Goal: Task Accomplishment & Management: Manage account settings

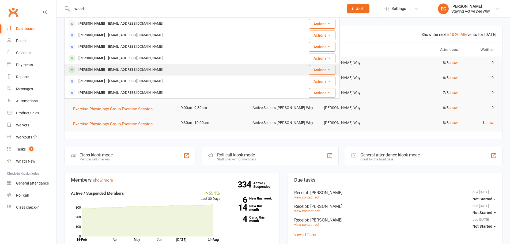
type input "wood"
click at [93, 68] on div "Richard Wood" at bounding box center [92, 70] width 30 height 8
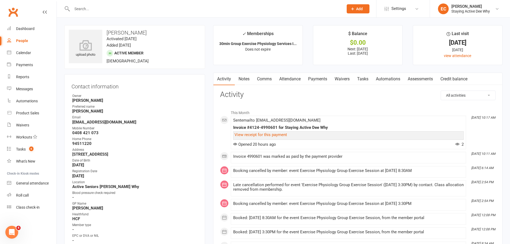
click at [318, 77] on link "Payments" at bounding box center [317, 79] width 26 height 12
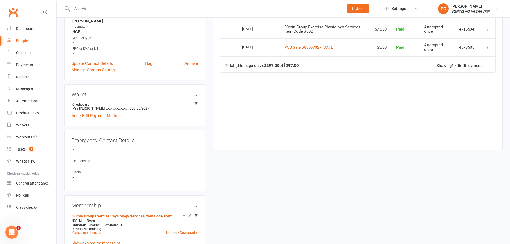
scroll to position [241, 0]
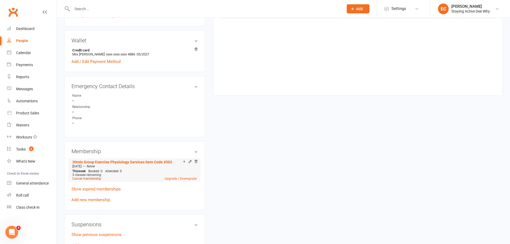
click at [92, 178] on link "Cancel membership" at bounding box center [86, 179] width 29 height 4
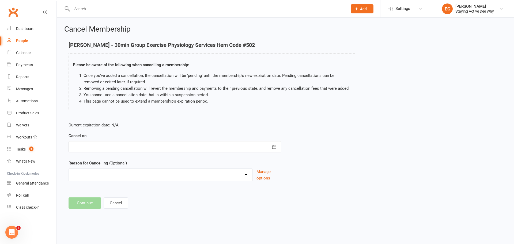
click at [129, 145] on div at bounding box center [174, 146] width 213 height 11
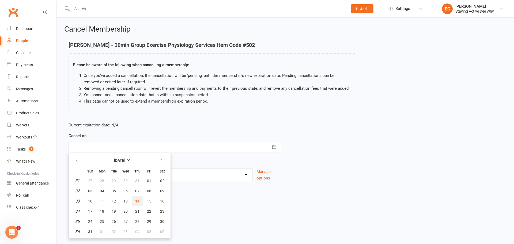
click at [136, 202] on span "14" at bounding box center [137, 201] width 4 height 4
type input "14 Aug 2025"
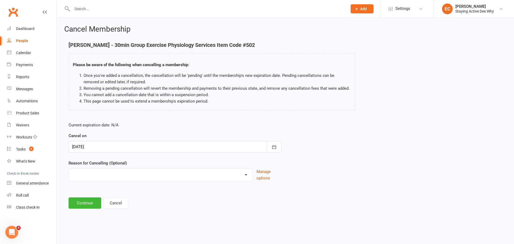
click at [131, 176] on select "Holiday Injury Other reason" at bounding box center [160, 174] width 183 height 11
select select "2"
click at [69, 175] on select "Holiday Injury Other reason" at bounding box center [160, 174] width 183 height 11
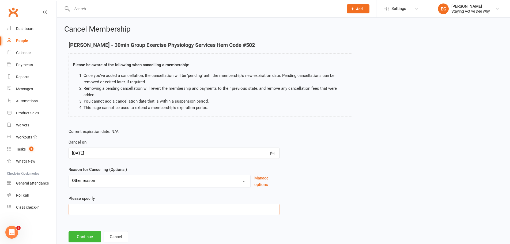
click at [102, 208] on input at bounding box center [173, 209] width 211 height 11
type input "Continuing exercise under physio supervision"
click at [91, 237] on button "Continue" at bounding box center [84, 236] width 33 height 11
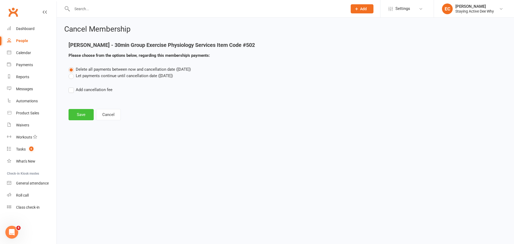
click at [84, 112] on button "Save" at bounding box center [80, 114] width 25 height 11
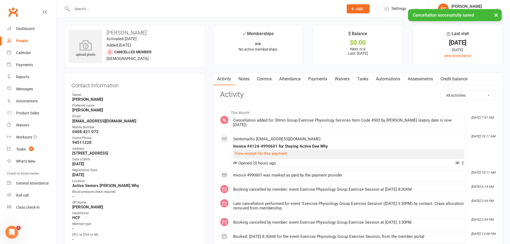
click at [243, 79] on link "Notes" at bounding box center [244, 79] width 18 height 12
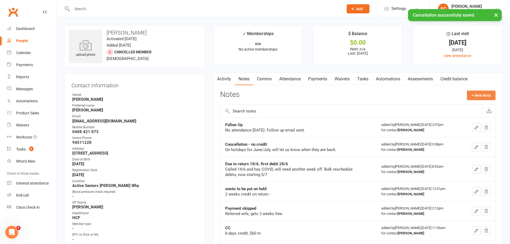
click at [475, 95] on button "+ New Note" at bounding box center [480, 95] width 29 height 10
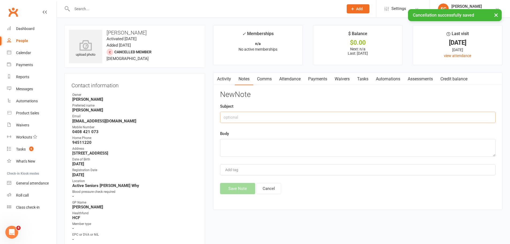
click at [237, 116] on input "text" at bounding box center [357, 117] width 275 height 11
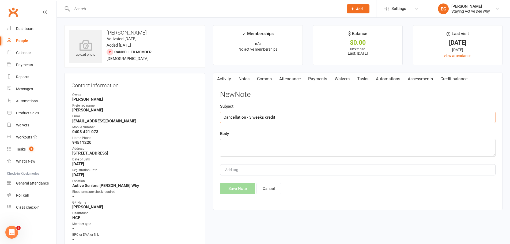
type input "Cancellation - 3 weeks credit"
click at [252, 144] on textarea at bounding box center [357, 148] width 275 height 18
paste textarea "Please be advised that I am resigning my membership of active Seniors as I have…"
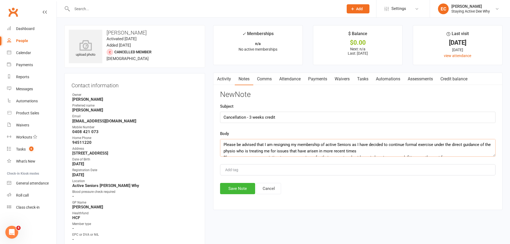
click at [223, 144] on textarea "Please be advised that I am resigning my membership of active Seniors as I have…" at bounding box center [357, 148] width 275 height 18
type textarea "Emailed: Please be advised that I am resigning my membership of active Seniors …"
click at [241, 190] on button "Save Note" at bounding box center [237, 188] width 35 height 11
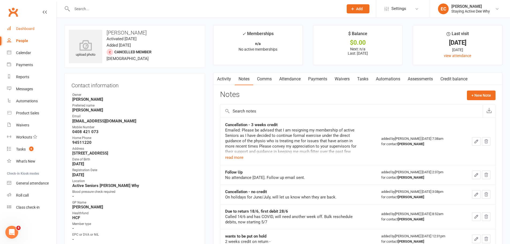
click at [35, 27] on link "Dashboard" at bounding box center [31, 29] width 49 height 12
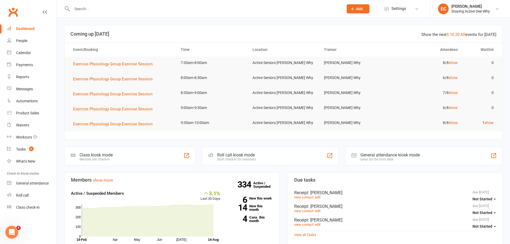
click at [112, 5] on input "text" at bounding box center [204, 8] width 269 height 7
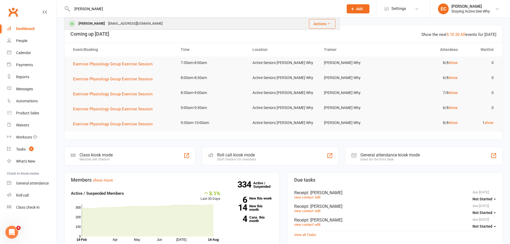
type input "ted"
click at [111, 22] on div "futura127@gmail.com" at bounding box center [135, 24] width 58 height 8
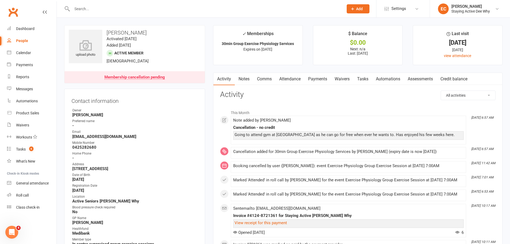
click at [119, 12] on input "text" at bounding box center [204, 8] width 269 height 7
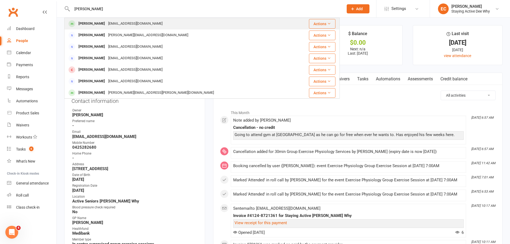
type input "gagen"
click at [90, 25] on div "Susan Gagen" at bounding box center [92, 24] width 30 height 8
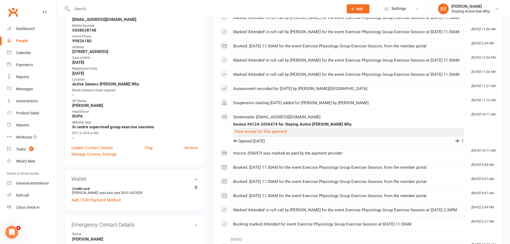
scroll to position [107, 0]
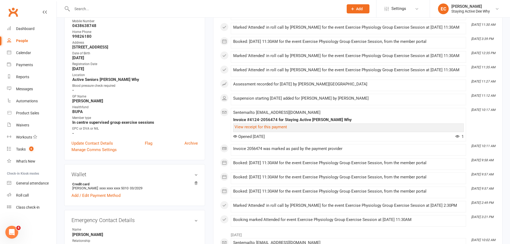
click at [110, 9] on input "text" at bounding box center [204, 8] width 269 height 7
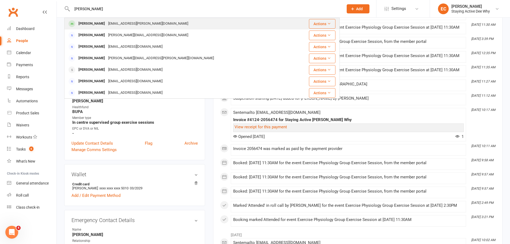
type input "underwood"
click at [102, 26] on div "Pat Underwood" at bounding box center [92, 24] width 30 height 8
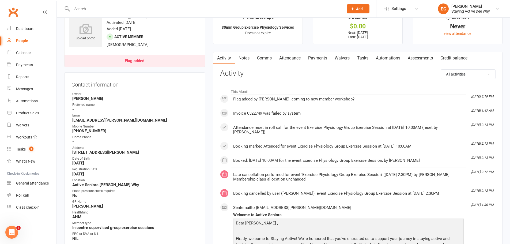
scroll to position [53, 0]
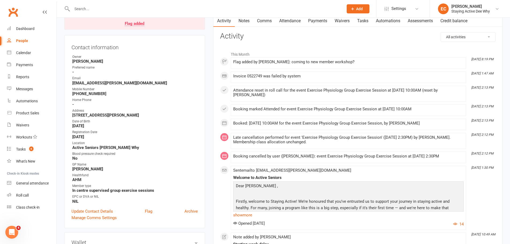
click at [262, 123] on div "Booked: 16 Aug 2025 at 10:00AM for the event Exercise Physiology Group Exercise…" at bounding box center [348, 123] width 230 height 5
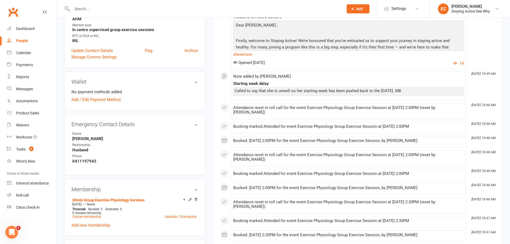
scroll to position [0, 0]
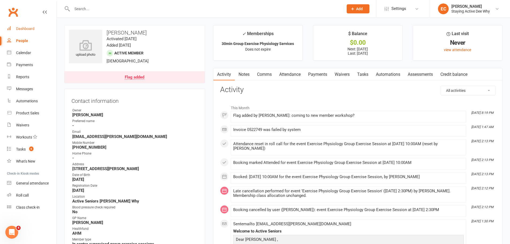
click at [27, 29] on div "Dashboard" at bounding box center [25, 28] width 18 height 4
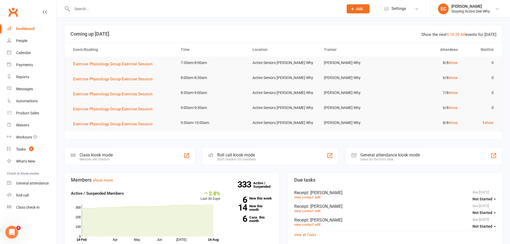
drag, startPoint x: 97, startPoint y: 13, endPoint x: 97, endPoint y: 9, distance: 4.0
click at [96, 12] on div at bounding box center [201, 8] width 275 height 17
click at [96, 10] on input "text" at bounding box center [204, 8] width 269 height 7
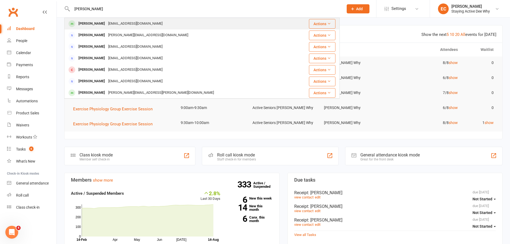
type input "gagen"
click at [97, 22] on div "Susan Gagen" at bounding box center [92, 24] width 30 height 8
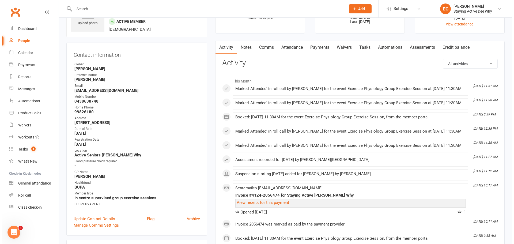
scroll to position [107, 0]
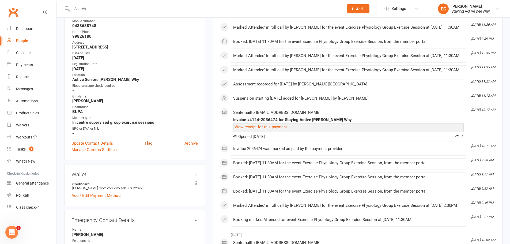
click at [150, 143] on link "Flag" at bounding box center [148, 143] width 7 height 6
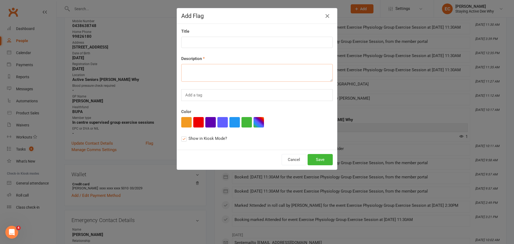
click at [199, 71] on textarea at bounding box center [256, 73] width 151 height 18
type textarea "check if has current epc"
click at [312, 155] on button "Save" at bounding box center [319, 159] width 25 height 11
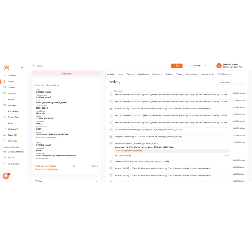
scroll to position [0, 0]
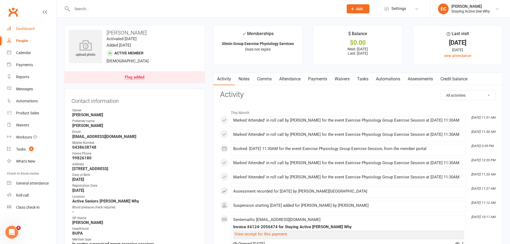
click at [39, 26] on link "Dashboard" at bounding box center [31, 29] width 49 height 12
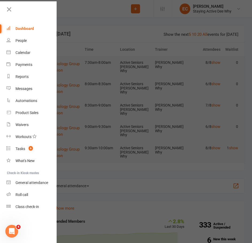
click at [8, 11] on icon at bounding box center [8, 9] width 7 height 7
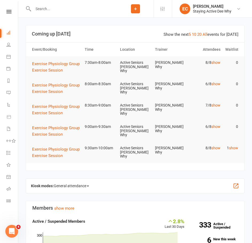
click at [44, 13] on div at bounding box center [72, 8] width 92 height 17
click at [44, 10] on input "text" at bounding box center [75, 8] width 86 height 7
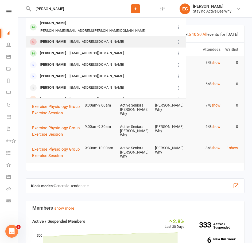
type input "mead"
click at [51, 38] on div "Peter Mead" at bounding box center [53, 42] width 30 height 8
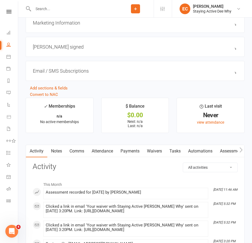
scroll to position [562, 0]
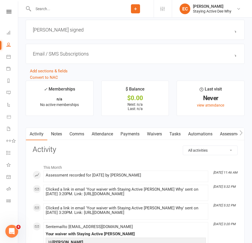
click at [155, 137] on link "Waivers" at bounding box center [154, 134] width 22 height 12
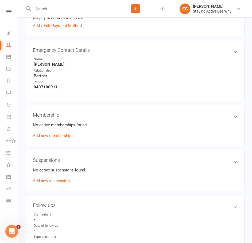
scroll to position [265, 0]
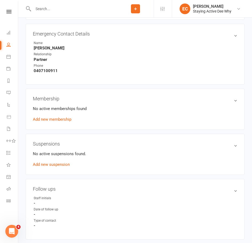
click at [12, 16] on div "Clubworx" at bounding box center [9, 18] width 18 height 17
drag, startPoint x: 10, startPoint y: 8, endPoint x: 10, endPoint y: 11, distance: 3.3
click at [10, 9] on nav "Clubworx Dashboard People Calendar Payments Reports Messages Automations Produc…" at bounding box center [9, 122] width 18 height 243
click at [10, 12] on icon at bounding box center [8, 11] width 5 height 3
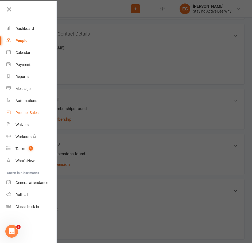
click at [27, 110] on link "Product Sales" at bounding box center [31, 113] width 51 height 12
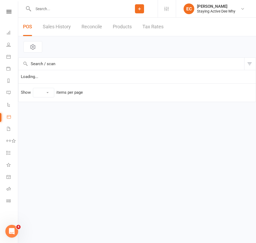
select select "50"
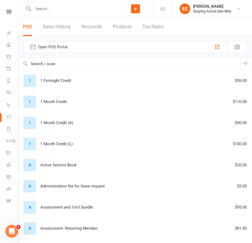
click at [48, 64] on input "text" at bounding box center [129, 64] width 222 height 12
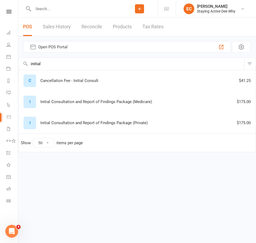
type input "initial"
click at [35, 105] on div "I" at bounding box center [30, 102] width 13 height 13
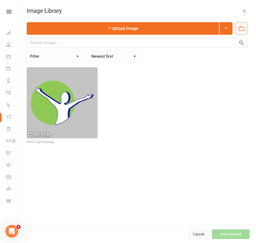
drag, startPoint x: 194, startPoint y: 236, endPoint x: 183, endPoint y: 230, distance: 12.1
click at [193, 236] on button "Cancel" at bounding box center [199, 235] width 20 height 10
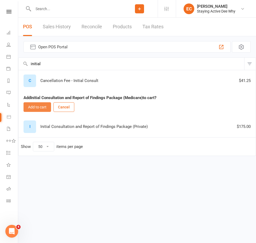
click at [39, 109] on button "Add to cart" at bounding box center [38, 107] width 28 height 10
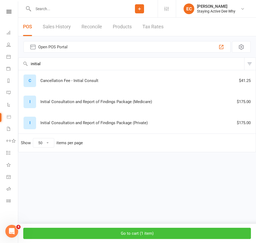
click at [114, 232] on button "Go to cart ( 1 item )" at bounding box center [137, 233] width 228 height 11
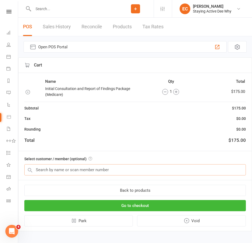
click at [91, 170] on input "text" at bounding box center [135, 169] width 222 height 11
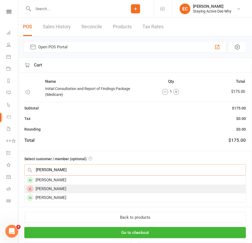
type input "mead"
click at [64, 186] on div "Peter Mead" at bounding box center [135, 189] width 221 height 9
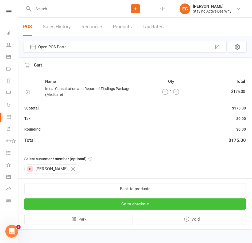
click at [83, 206] on button "Go to checkout" at bounding box center [135, 204] width 222 height 11
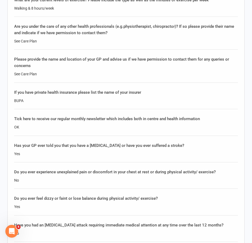
scroll to position [856, 0]
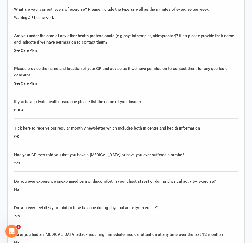
click at [223, 107] on div "BUPA" at bounding box center [126, 110] width 224 height 6
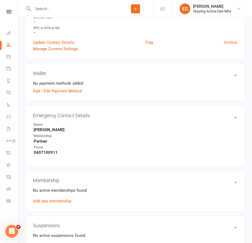
scroll to position [105, 0]
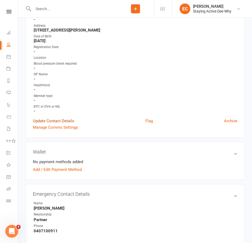
click at [69, 121] on link "Update Contact Details" at bounding box center [53, 121] width 41 height 6
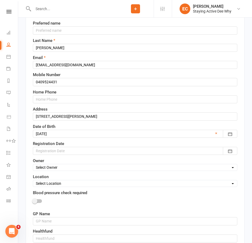
scroll to position [79, 0]
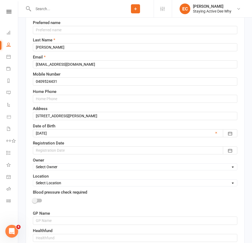
click at [54, 150] on div at bounding box center [135, 151] width 205 height 8
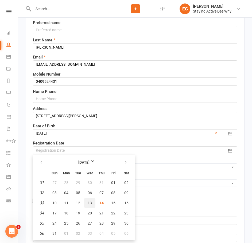
click at [91, 205] on span "13" at bounding box center [90, 203] width 4 height 4
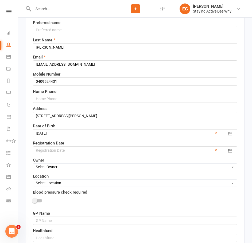
type input "13 Aug 2025"
drag, startPoint x: 50, startPoint y: 166, endPoint x: 51, endPoint y: 169, distance: 3.2
click at [50, 166] on select "Select Owner Dee Why Carla Riccobon Ainsley Bell Sarah Gordon Kay Savage Active…" at bounding box center [135, 167] width 204 height 6
select select "15"
click at [33, 164] on select "Select Owner Dee Why Carla Riccobon Ainsley Bell Sarah Gordon Kay Savage Active…" at bounding box center [135, 167] width 204 height 6
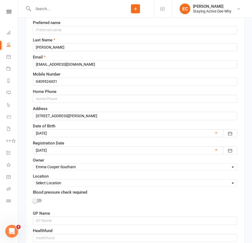
click at [47, 183] on select "Select Location Active Seniors Dee Why Health talks" at bounding box center [135, 183] width 204 height 6
select select "0"
click at [33, 181] on select "Select Location Active Seniors Dee Why Health talks" at bounding box center [135, 183] width 204 height 6
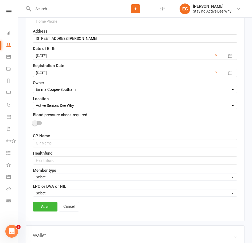
scroll to position [159, 0]
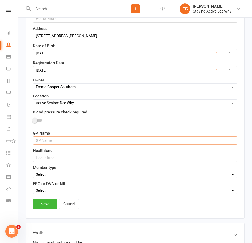
click at [41, 138] on input "text" at bounding box center [135, 141] width 205 height 8
type input "Robyn Maiolo"
click at [49, 157] on input "text" at bounding box center [135, 158] width 205 height 8
type input "BUPA"
drag, startPoint x: 55, startPoint y: 173, endPoint x: 53, endPoint y: 175, distance: 3.3
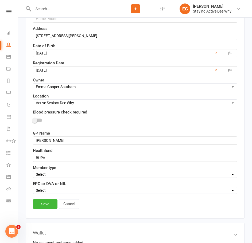
click at [55, 173] on select "Select In centre supervised group exercise sessions Home exercise program 1-1's…" at bounding box center [135, 175] width 204 height 6
select select "In centre supervised group exercise sessions"
click at [33, 172] on select "Select In centre supervised group exercise sessions Home exercise program 1-1's…" at bounding box center [135, 175] width 204 height 6
click at [50, 190] on select "Select EPC DVA NIL" at bounding box center [135, 191] width 204 height 6
select select "EPC"
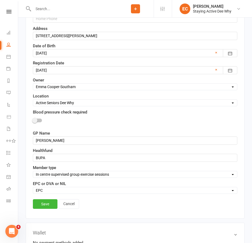
click at [33, 188] on select "Select EPC DVA NIL" at bounding box center [135, 191] width 204 height 6
click at [43, 208] on link "Save" at bounding box center [45, 205] width 25 height 10
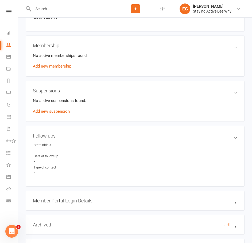
scroll to position [453, 0]
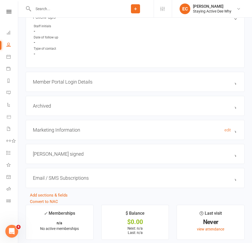
click at [88, 131] on h3 "Marketing Information edit" at bounding box center [135, 130] width 205 height 6
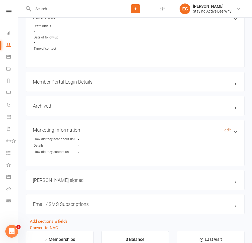
click at [229, 132] on link "edit" at bounding box center [228, 130] width 6 height 5
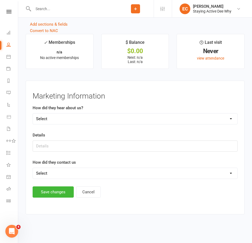
scroll to position [627, 0]
click at [61, 124] on select "Select Online- Google/Website Through A Friend GP Allied Health Professional Wa…" at bounding box center [135, 119] width 205 height 11
select select "GP"
click at [33, 114] on select "Select Online- Google/Website Through A Friend GP Allied Health Professional Wa…" at bounding box center [135, 119] width 205 height 11
click at [46, 149] on input "text" at bounding box center [135, 146] width 205 height 11
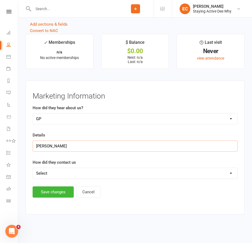
type input "Robyn Maiolo"
click at [45, 173] on select "Select Email Phone Walk by Other" at bounding box center [135, 173] width 205 height 11
click at [17, 184] on link "Roll call" at bounding box center [12, 190] width 12 height 12
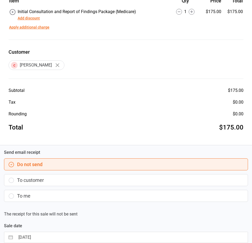
scroll to position [119, 0]
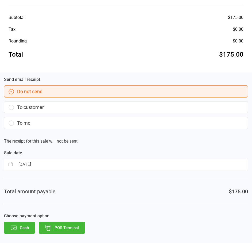
click at [67, 229] on button "POS Terminal" at bounding box center [62, 228] width 46 height 12
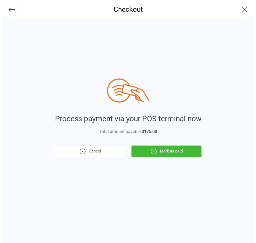
scroll to position [0, 0]
click at [194, 154] on button "Mark as paid" at bounding box center [166, 152] width 70 height 12
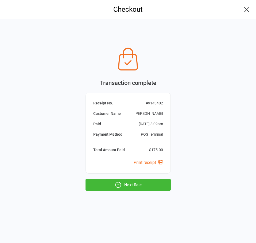
click at [147, 187] on button "Next Sale" at bounding box center [128, 185] width 85 height 12
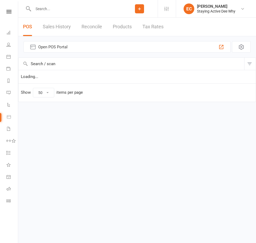
select select "50"
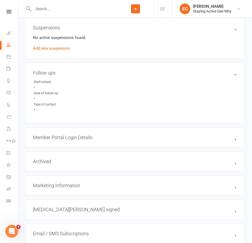
scroll to position [453, 0]
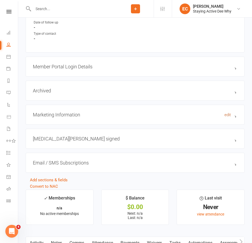
click at [227, 117] on link "edit" at bounding box center [228, 115] width 6 height 5
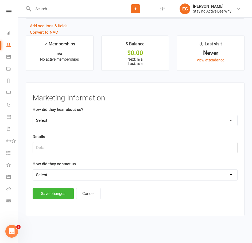
scroll to position [638, 0]
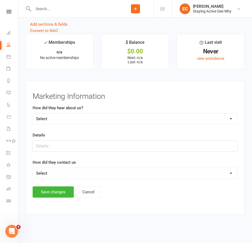
click at [57, 120] on select "Select Online- Google/Website Through A Friend GP Allied Health Professional Wa…" at bounding box center [135, 119] width 205 height 11
select select "GP"
click at [33, 114] on select "Select Online- Google/Website Through A Friend GP Allied Health Professional Wa…" at bounding box center [135, 119] width 205 height 11
click at [43, 142] on input "text" at bounding box center [135, 146] width 205 height 11
type input "Robyn Maiolo"
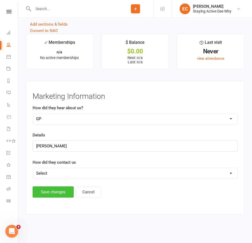
click at [48, 197] on button "Save changes" at bounding box center [53, 192] width 41 height 11
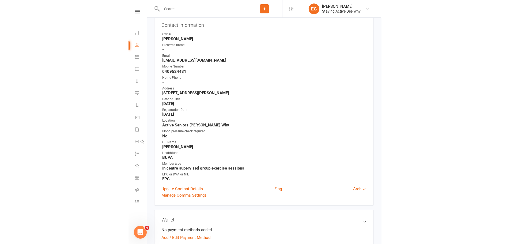
scroll to position [0, 0]
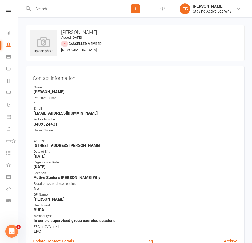
drag, startPoint x: 101, startPoint y: 144, endPoint x: 53, endPoint y: 146, distance: 48.7
click at [33, 147] on li "Address 4/3 Holloway Pl Curl Curl NSW 2099" at bounding box center [135, 143] width 205 height 9
copy strong "4/3 Holloway Pl Curl Curl NSW 2099"
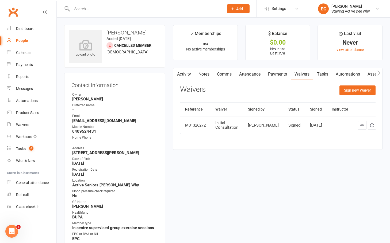
click at [115, 121] on strong "peemm2@gmail.com" at bounding box center [115, 120] width 86 height 5
drag, startPoint x: 113, startPoint y: 120, endPoint x: 71, endPoint y: 120, distance: 42.0
click at [71, 120] on div "Contact information Owner Emma Cooper-Southam Preferred name - Email peemm2@gma…" at bounding box center [114, 169] width 101 height 193
copy strong "peemm2@gmail.com"
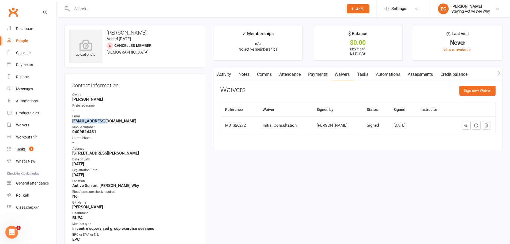
click at [252, 78] on link "Assessments" at bounding box center [420, 74] width 33 height 12
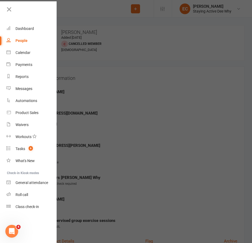
click at [6, 10] on icon at bounding box center [8, 9] width 7 height 7
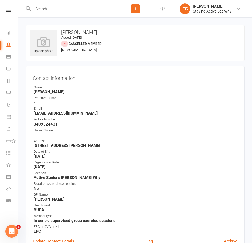
click at [41, 9] on input "text" at bounding box center [75, 8] width 86 height 7
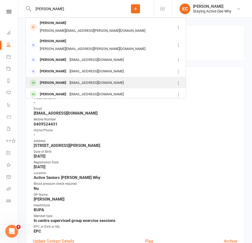
type input "ramsay"
click at [51, 79] on div "Piers Ramsey" at bounding box center [53, 83] width 30 height 8
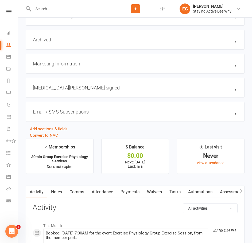
scroll to position [642, 0]
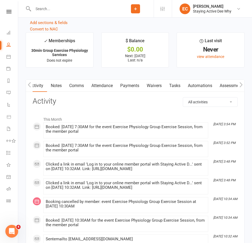
drag, startPoint x: 230, startPoint y: 86, endPoint x: 229, endPoint y: 89, distance: 2.8
click at [229, 87] on link "Assessments" at bounding box center [232, 86] width 33 height 12
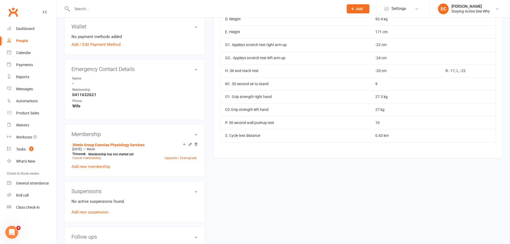
scroll to position [190, 0]
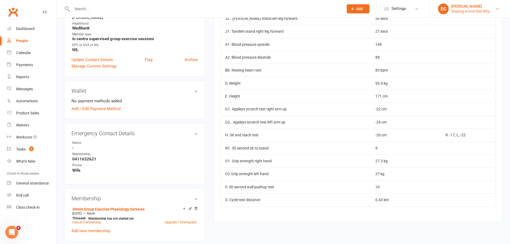
click at [252, 8] on div "[PERSON_NAME]" at bounding box center [470, 6] width 39 height 5
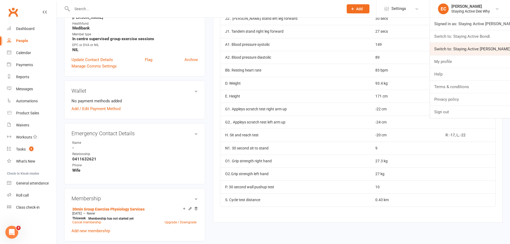
click at [252, 46] on link "Switch to: Staying Active Gordon" at bounding box center [470, 49] width 80 height 12
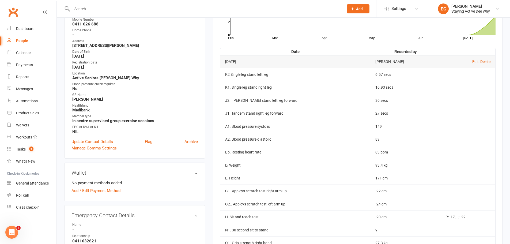
scroll to position [3, 0]
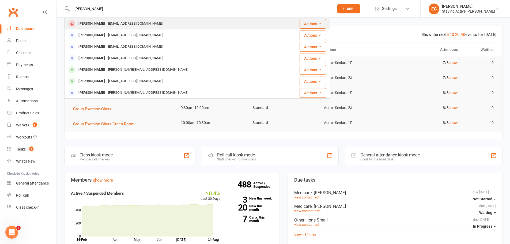
type input "[PERSON_NAME]"
click at [82, 22] on div "[PERSON_NAME]" at bounding box center [92, 24] width 30 height 8
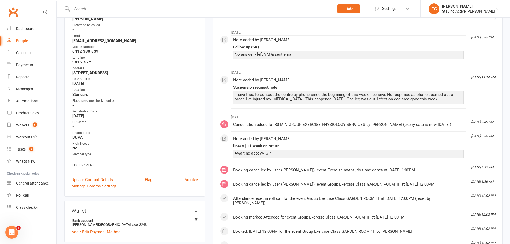
scroll to position [53, 0]
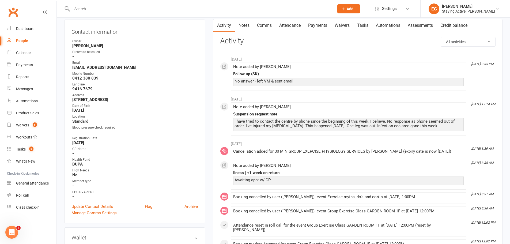
click at [143, 8] on input "text" at bounding box center [200, 8] width 260 height 7
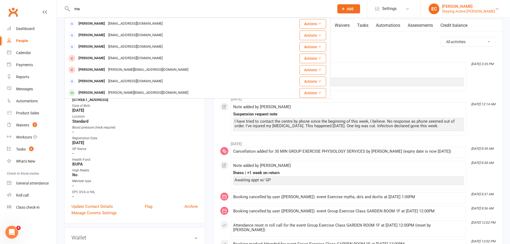
type input "ma"
click at [477, 5] on div "[PERSON_NAME]" at bounding box center [468, 6] width 53 height 5
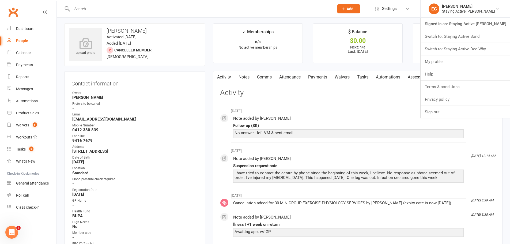
scroll to position [0, 0]
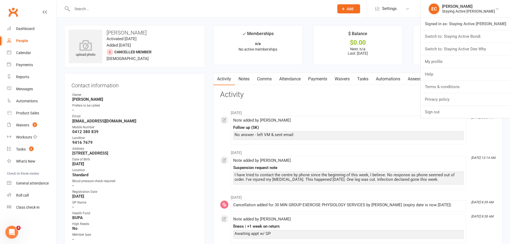
drag, startPoint x: 209, startPoint y: 58, endPoint x: 59, endPoint y: 29, distance: 152.7
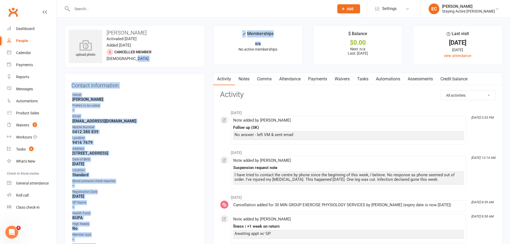
click at [13, 10] on link "Clubworx" at bounding box center [12, 11] width 13 height 13
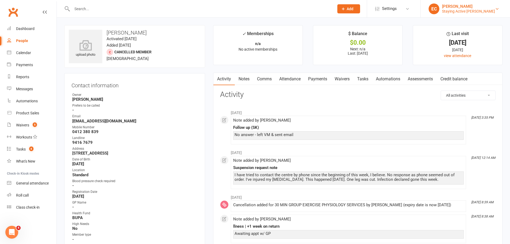
click at [461, 9] on div "Staying Active [PERSON_NAME]" at bounding box center [468, 11] width 53 height 5
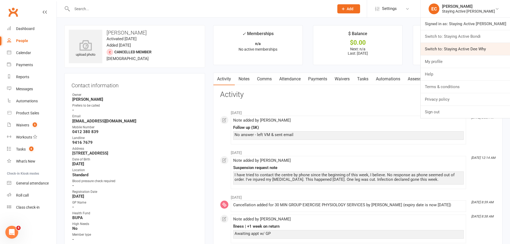
click at [453, 50] on link "Switch to: Staying Active Dee Why" at bounding box center [464, 49] width 89 height 12
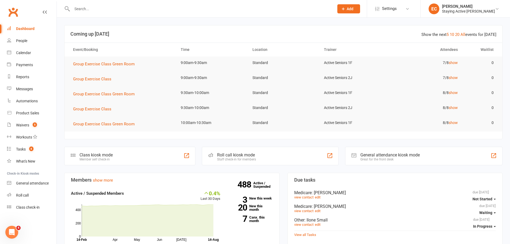
click at [114, 10] on input "text" at bounding box center [200, 8] width 260 height 7
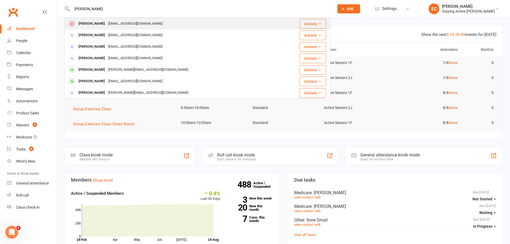
type input "ann ey"
click at [77, 25] on div "Ann Eyland" at bounding box center [92, 24] width 30 height 8
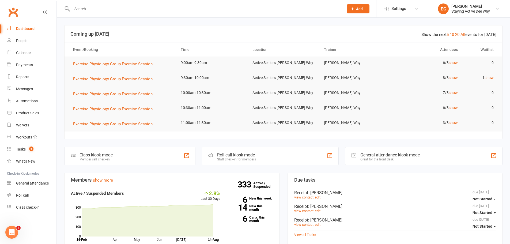
click at [83, 6] on input "text" at bounding box center [204, 8] width 269 height 7
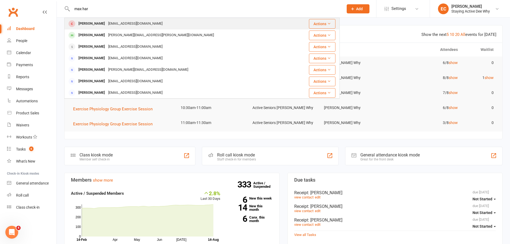
type input "max har"
click at [73, 23] on span at bounding box center [71, 23] width 7 height 7
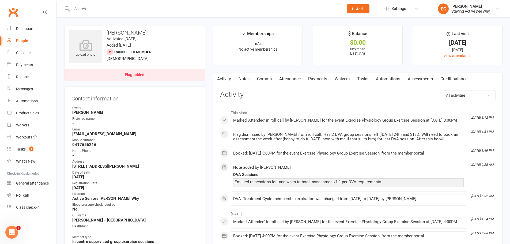
click at [410, 79] on link "Assessments" at bounding box center [420, 79] width 33 height 12
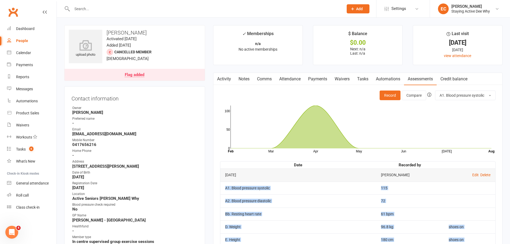
drag, startPoint x: 472, startPoint y: 208, endPoint x: 225, endPoint y: 190, distance: 248.1
copy tbody "A1. Blood pressure systolic 115 A2. Blood pressure diastolic 72 Bb. Resting hea…"
